Goal: Information Seeking & Learning: Learn about a topic

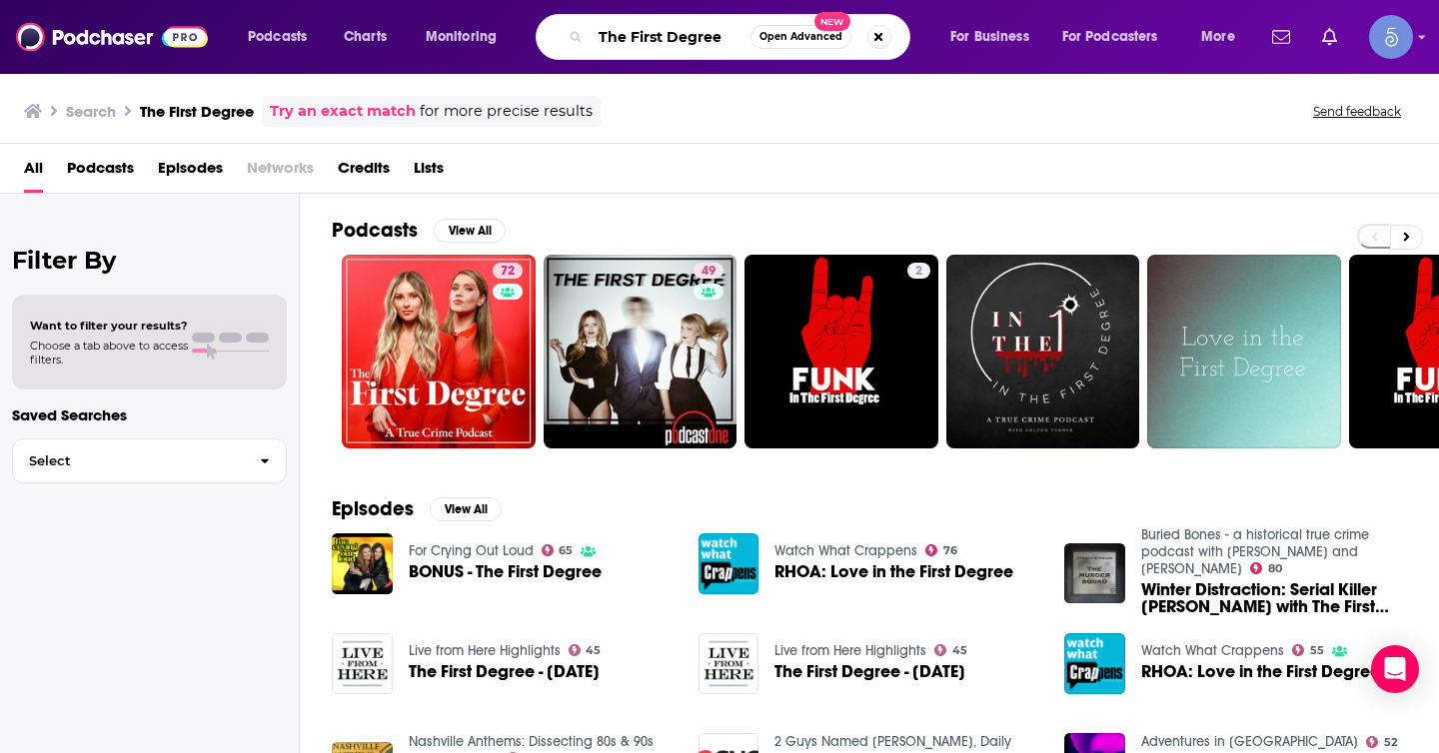
click at [641, 42] on input "The First Degree" at bounding box center [671, 37] width 160 height 32
paste input "The Successful Bookkeeper Podcast"
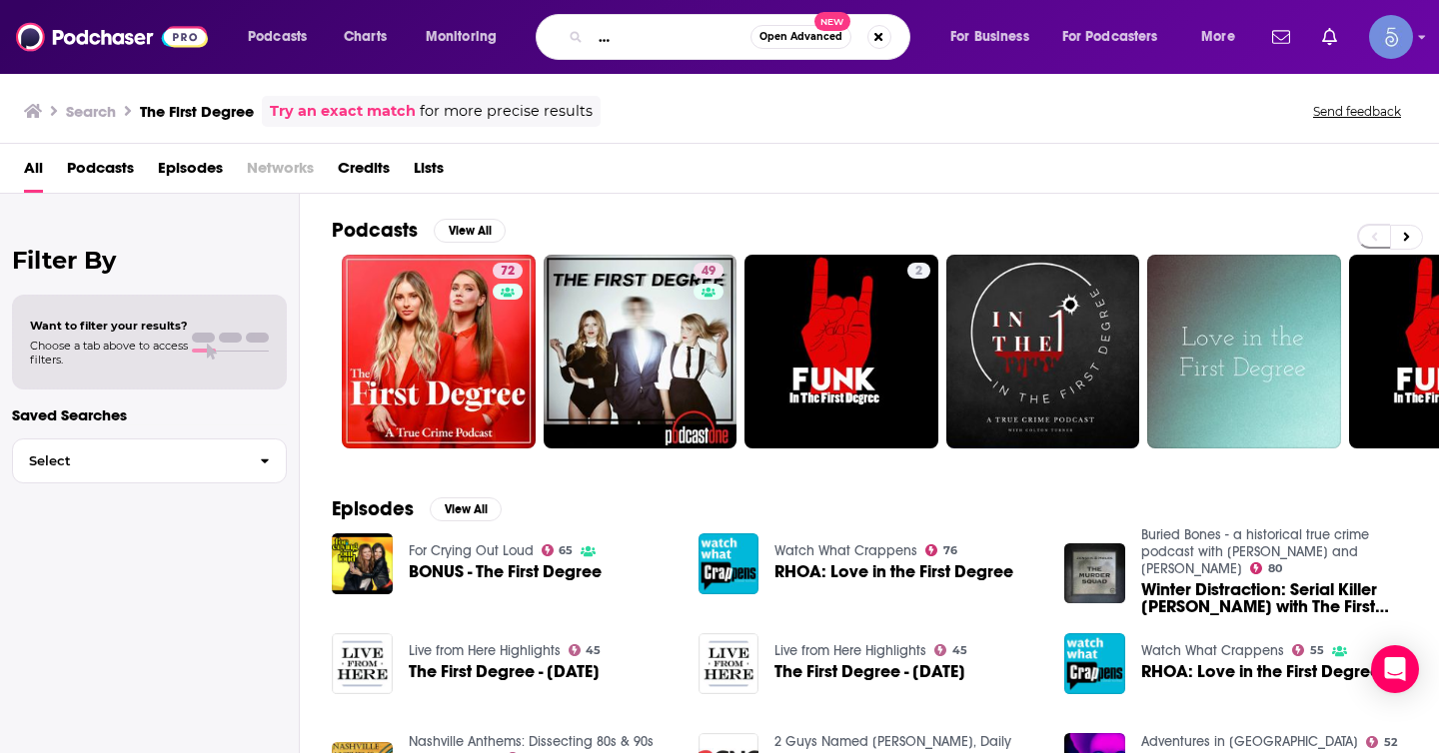
type input "The Successful Bookkeeper Podcast"
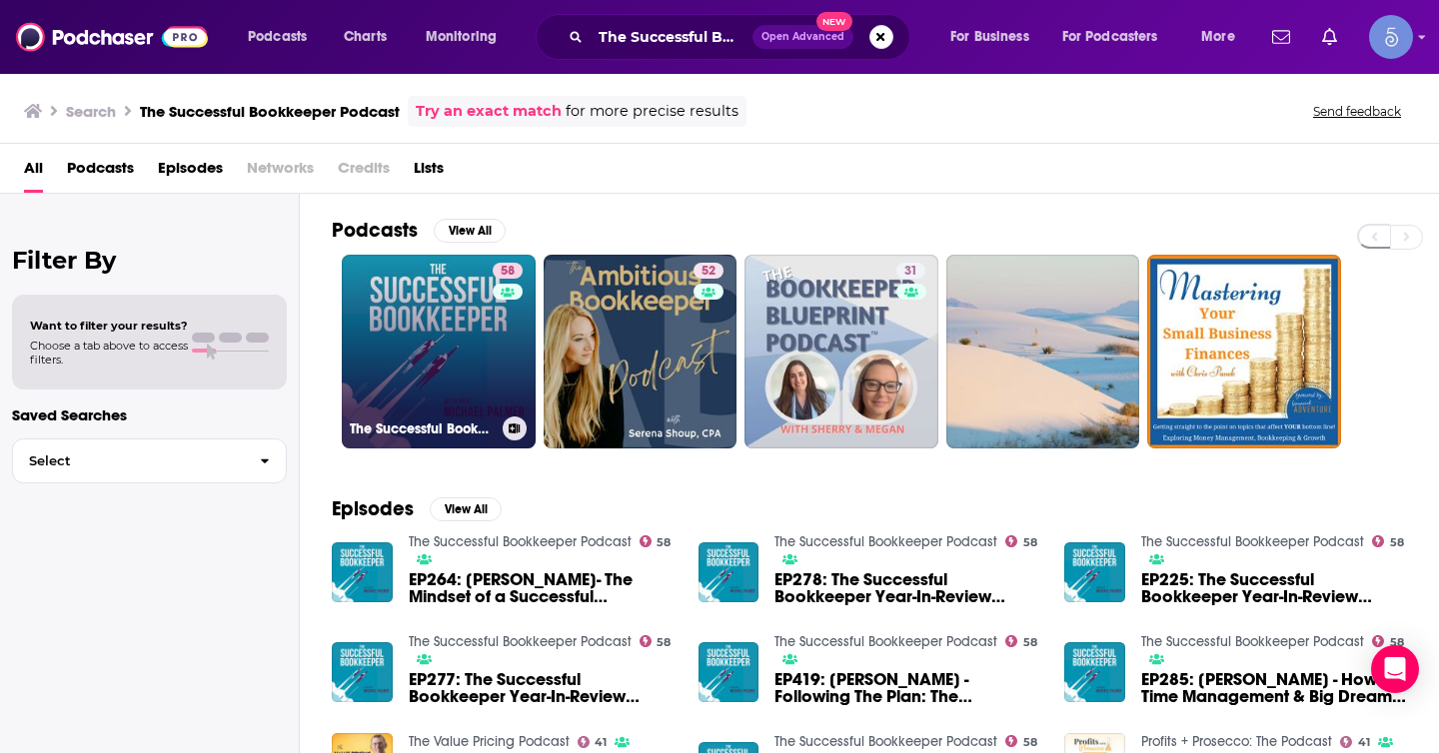
click at [424, 356] on link "58 The Successful Bookkeeper Podcast" at bounding box center [439, 352] width 194 height 194
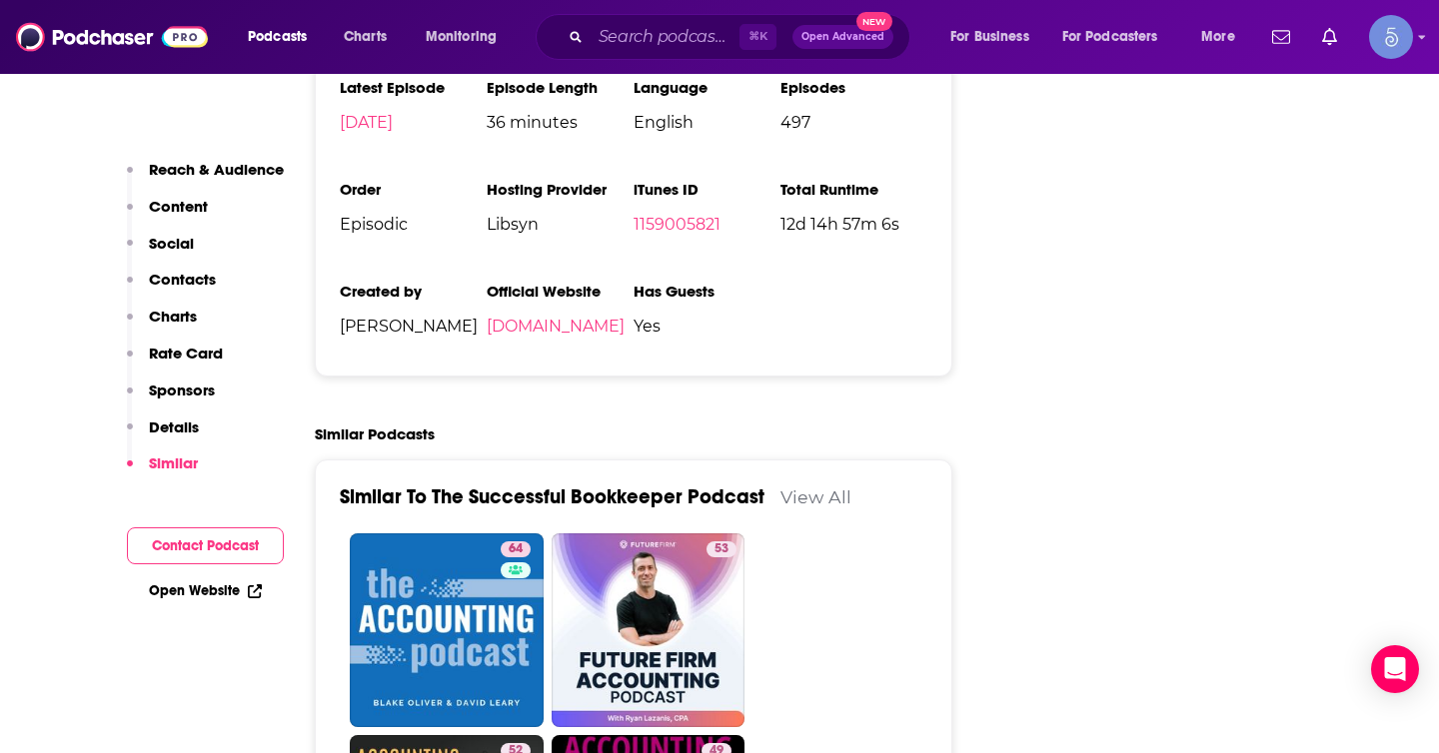
scroll to position [3425, 0]
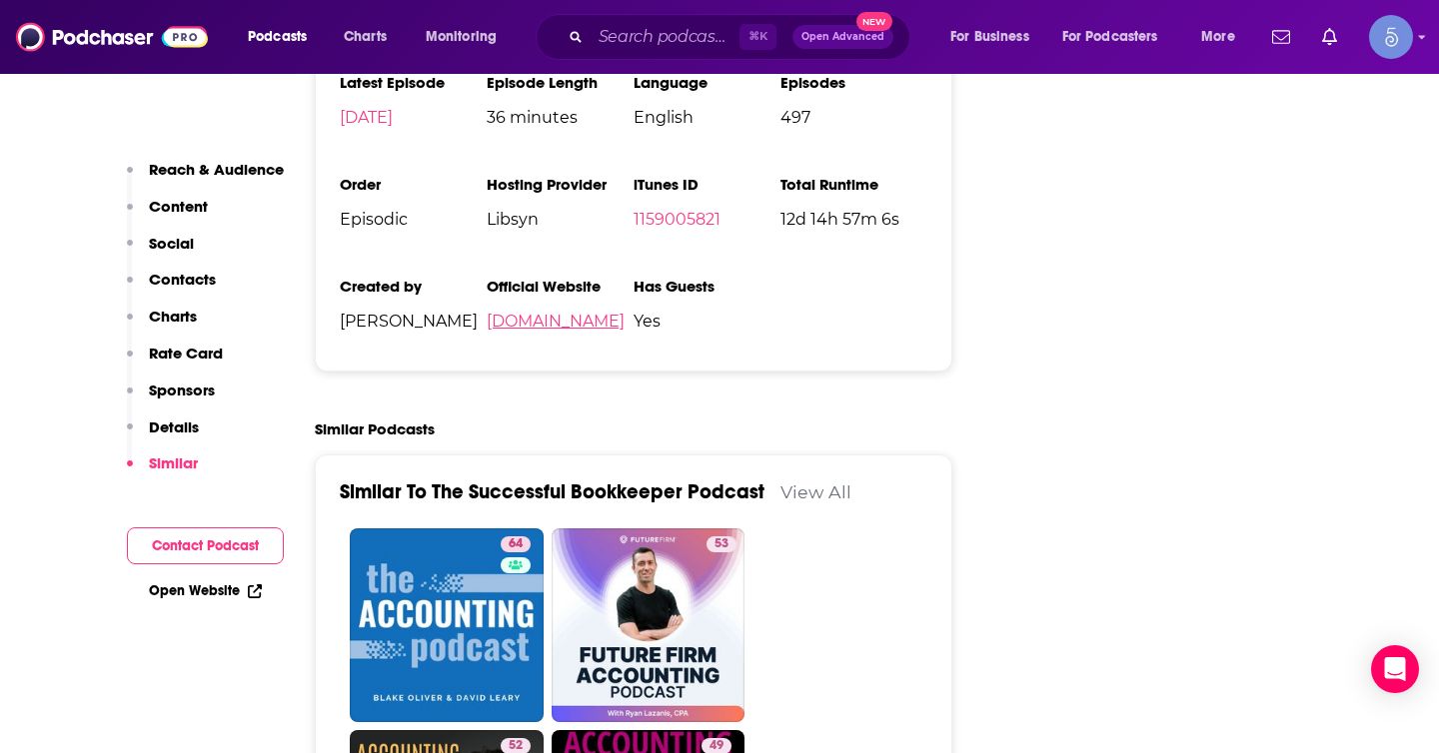
click at [622, 312] on link "[DOMAIN_NAME]" at bounding box center [556, 321] width 138 height 19
